Goal: Task Accomplishment & Management: Use online tool/utility

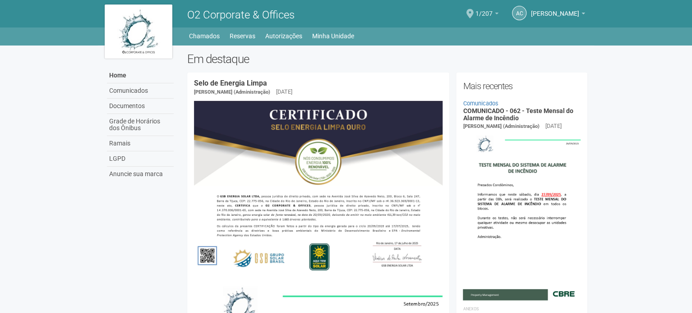
drag, startPoint x: 479, startPoint y: 12, endPoint x: 492, endPoint y: 10, distance: 13.7
click at [473, 12] on span at bounding box center [469, 13] width 7 height 9
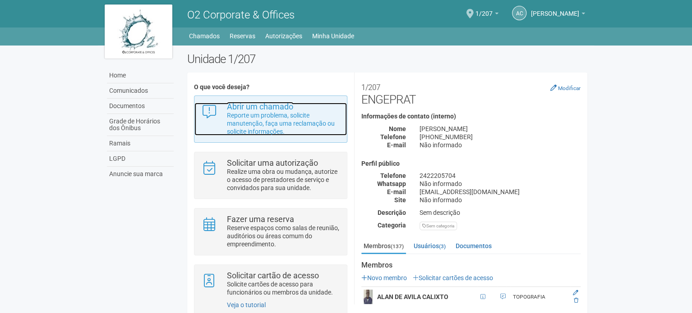
click at [249, 126] on p "Reporte um problema, solicite manutenção, faça uma reclamação ou solicite infor…" at bounding box center [283, 123] width 113 height 24
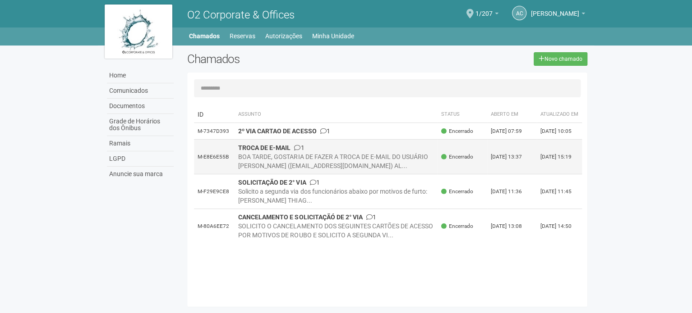
click at [255, 170] on div "BOA TARDE, GOSTARIA DE FAZER A TROCA DE E-MAIL DO USUÁRIO [PERSON_NAME] ([EMAIL…" at bounding box center [336, 161] width 196 height 18
click at [270, 151] on strong "TROCA DE E-MAIL" at bounding box center [264, 147] width 52 height 7
